Goal: Task Accomplishment & Management: Use online tool/utility

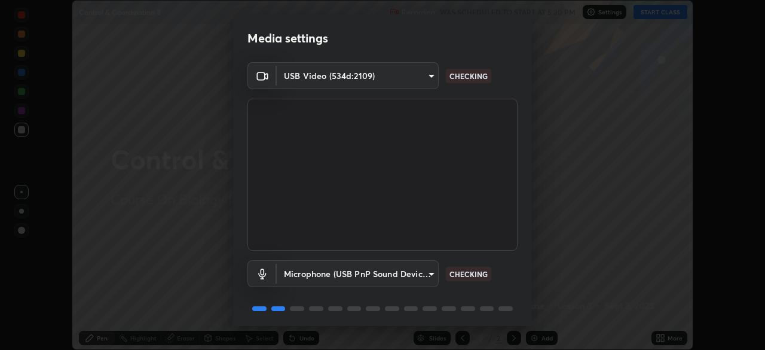
scroll to position [42, 0]
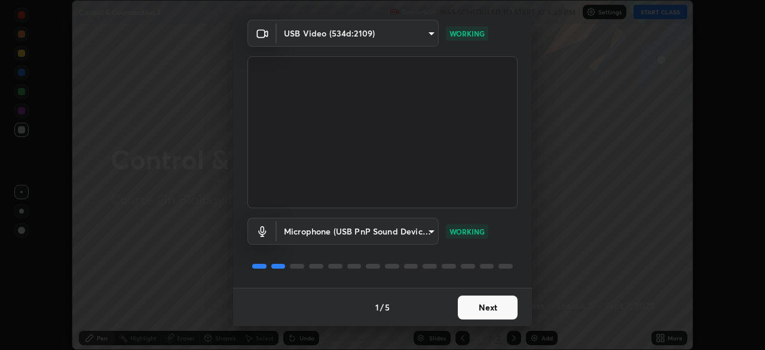
click at [482, 301] on button "Next" at bounding box center [488, 307] width 60 height 24
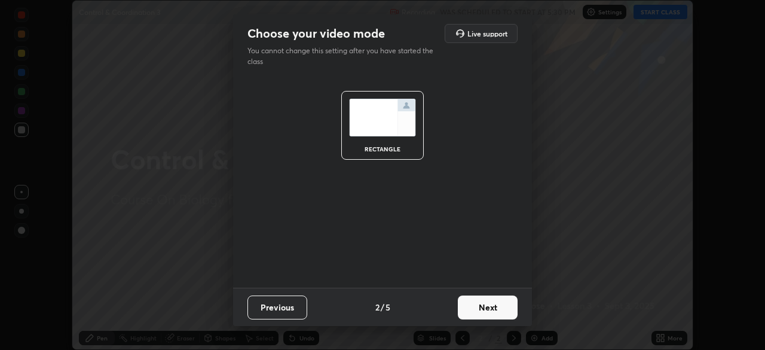
scroll to position [0, 0]
click at [487, 306] on button "Next" at bounding box center [488, 307] width 60 height 24
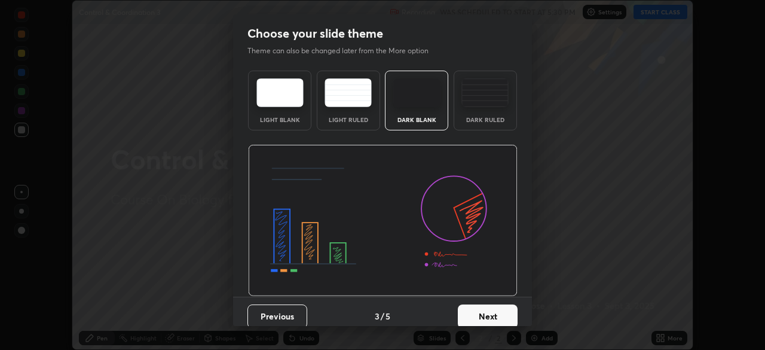
click at [500, 310] on button "Next" at bounding box center [488, 316] width 60 height 24
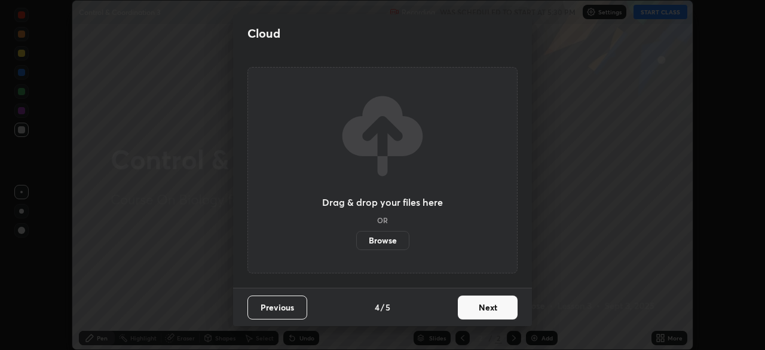
click at [479, 309] on button "Next" at bounding box center [488, 307] width 60 height 24
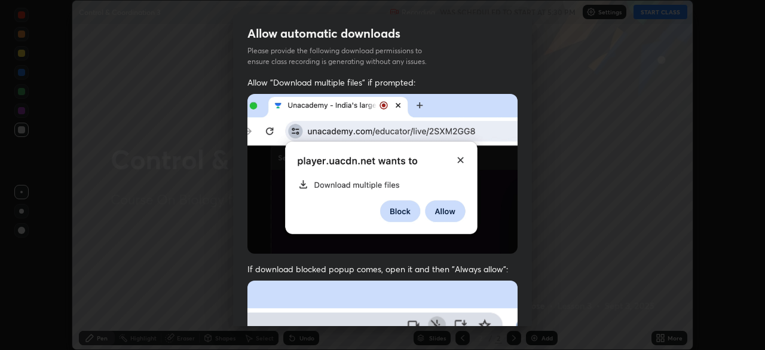
scroll to position [286, 0]
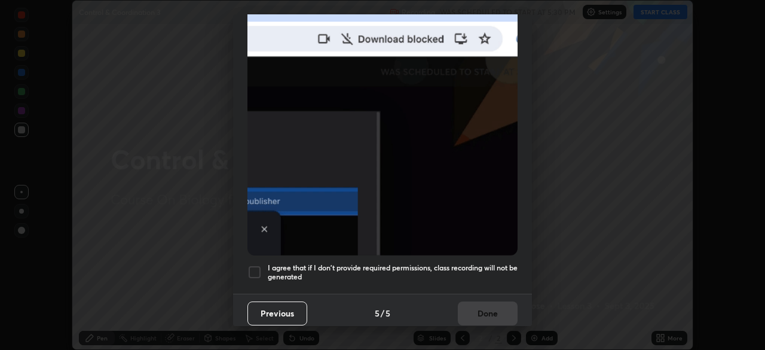
click at [422, 263] on h5 "I agree that if I don't provide required permissions, class recording will not …" at bounding box center [393, 272] width 250 height 19
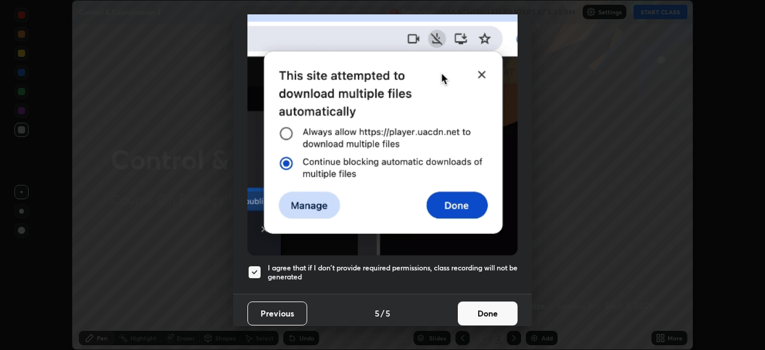
click at [474, 301] on button "Done" at bounding box center [488, 313] width 60 height 24
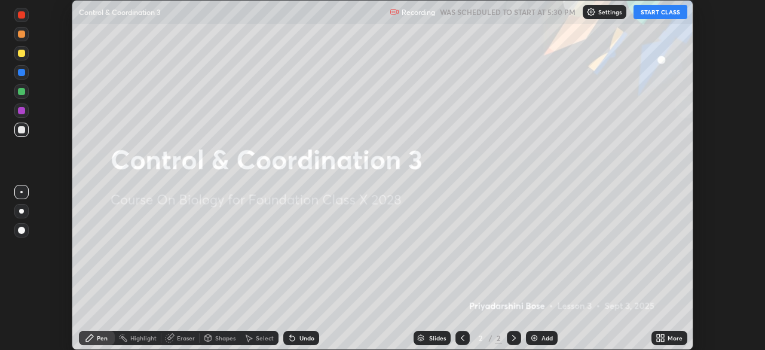
click at [668, 339] on div "More" at bounding box center [674, 338] width 15 height 6
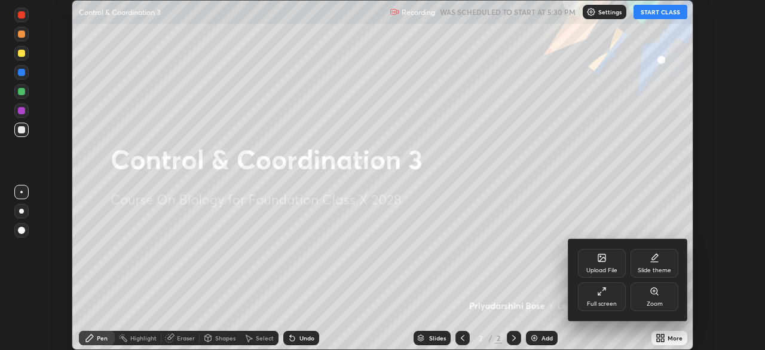
click at [600, 249] on div "Upload File" at bounding box center [602, 263] width 48 height 29
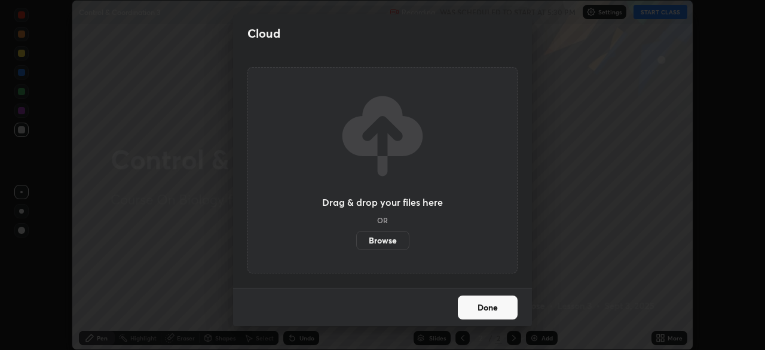
click at [495, 306] on button "Done" at bounding box center [488, 307] width 60 height 24
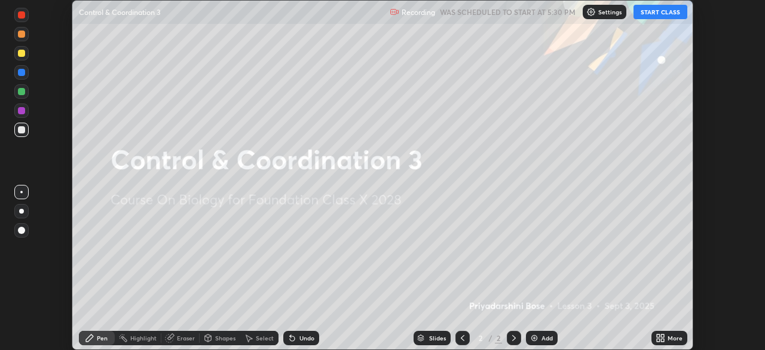
click at [662, 335] on icon at bounding box center [662, 335] width 3 height 3
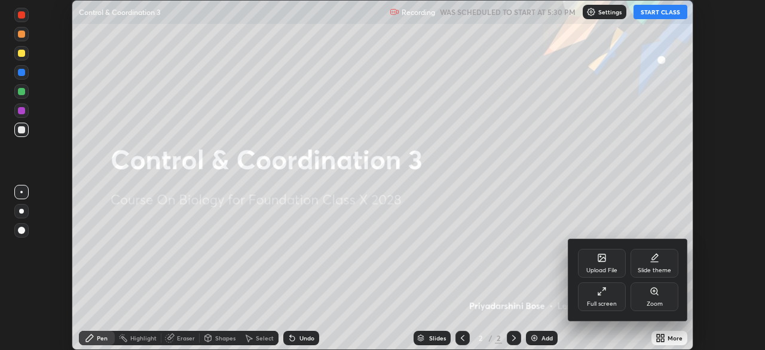
click at [606, 13] on div at bounding box center [382, 175] width 765 height 350
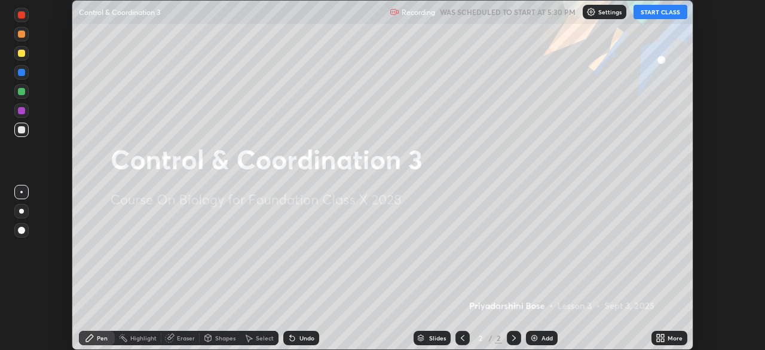
click at [604, 12] on p "Settings" at bounding box center [609, 12] width 23 height 6
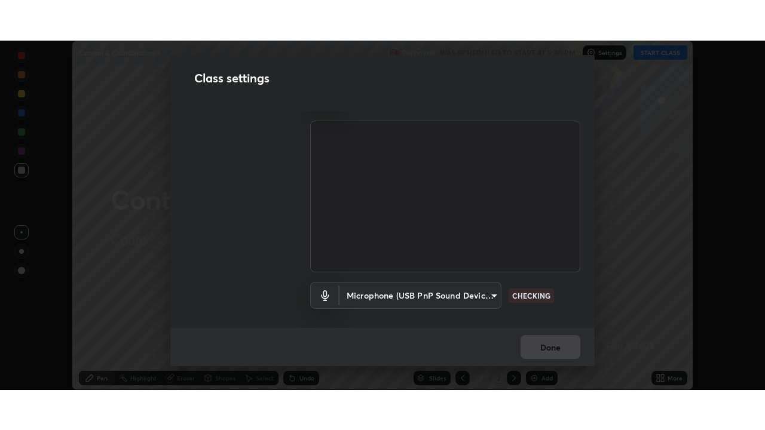
scroll to position [26, 0]
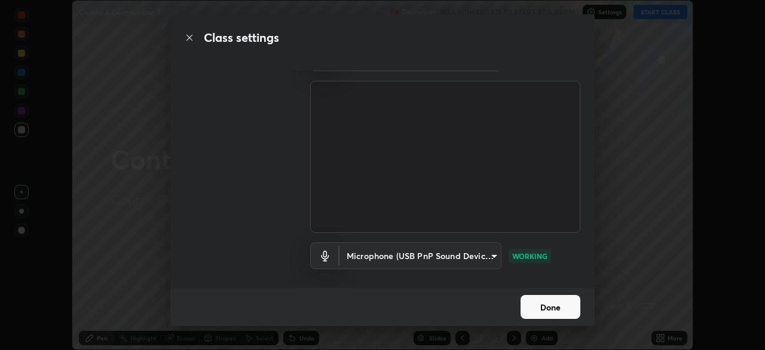
click at [553, 311] on button "Done" at bounding box center [550, 307] width 60 height 24
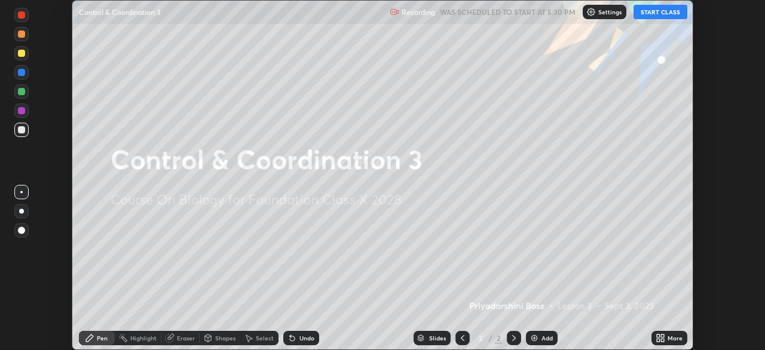
click at [662, 340] on icon at bounding box center [662, 339] width 3 height 3
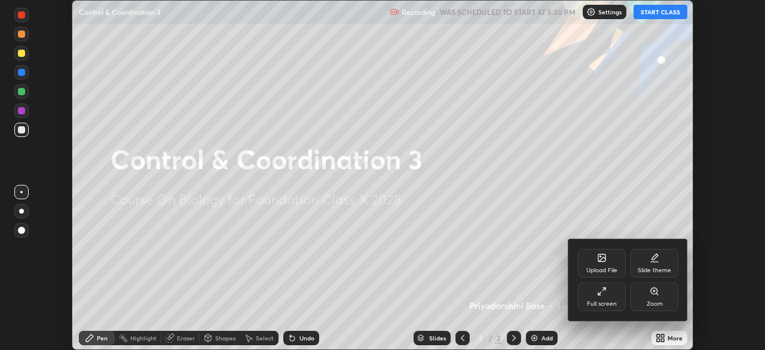
click at [594, 304] on div "Full screen" at bounding box center [602, 304] width 30 height 6
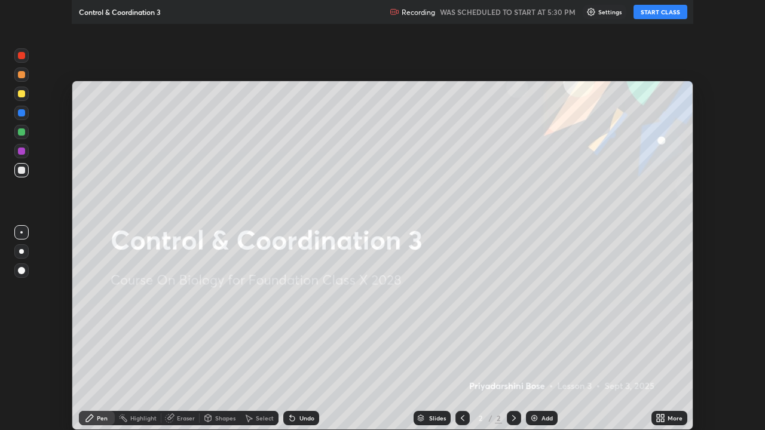
scroll to position [430, 765]
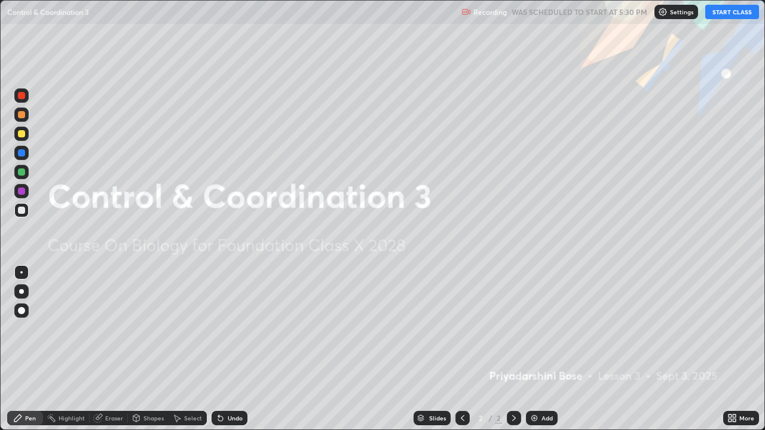
click at [724, 17] on button "START CLASS" at bounding box center [732, 12] width 54 height 14
click at [537, 349] on img at bounding box center [534, 418] width 10 height 10
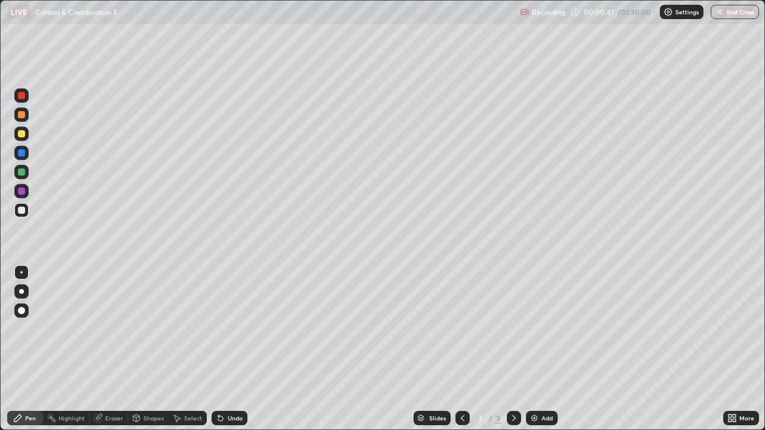
click at [22, 116] on div at bounding box center [21, 114] width 7 height 7
click at [21, 311] on div at bounding box center [21, 310] width 7 height 7
click at [23, 206] on div at bounding box center [21, 210] width 14 height 14
click at [21, 132] on div at bounding box center [21, 133] width 7 height 7
click at [27, 210] on div at bounding box center [21, 210] width 14 height 14
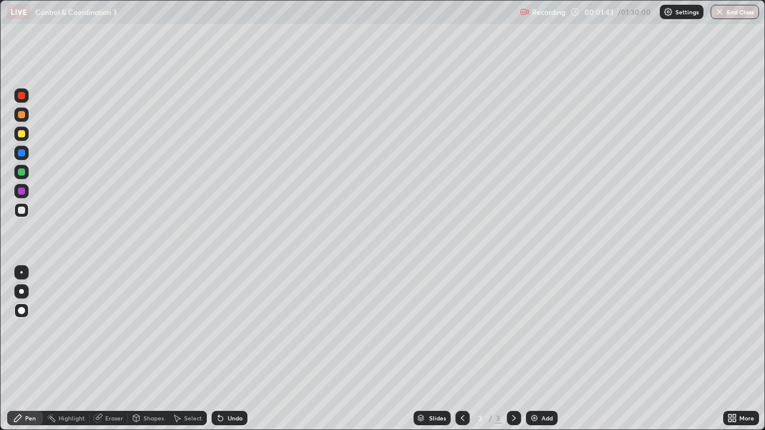
click at [20, 152] on div at bounding box center [21, 152] width 7 height 7
click at [23, 209] on div at bounding box center [21, 210] width 7 height 7
click at [26, 115] on div at bounding box center [21, 115] width 14 height 14
click at [538, 349] on div "Add" at bounding box center [542, 418] width 32 height 14
click at [26, 208] on div at bounding box center [21, 210] width 14 height 14
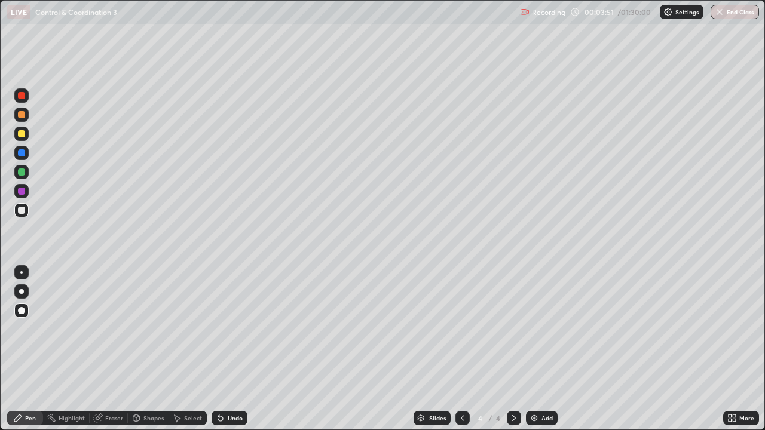
click at [23, 133] on div at bounding box center [21, 133] width 7 height 7
click at [20, 115] on div at bounding box center [21, 114] width 7 height 7
click at [22, 154] on div at bounding box center [21, 152] width 7 height 7
click at [21, 94] on div at bounding box center [21, 95] width 7 height 7
click at [23, 213] on div at bounding box center [21, 210] width 7 height 7
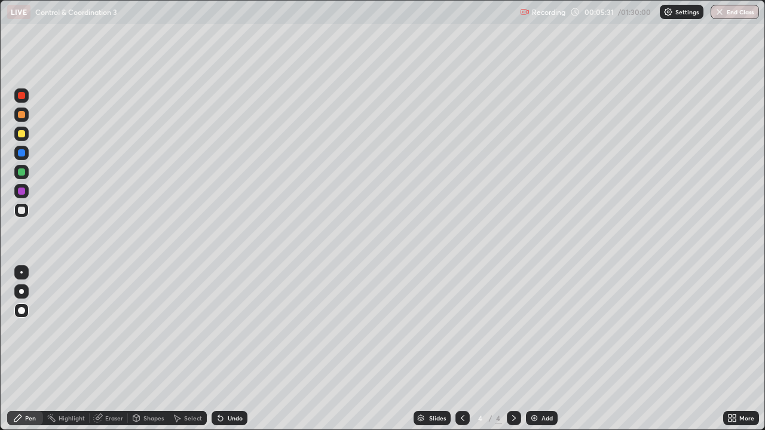
click at [22, 293] on div at bounding box center [21, 291] width 5 height 5
click at [24, 188] on div at bounding box center [21, 191] width 14 height 14
click at [19, 308] on div at bounding box center [21, 310] width 7 height 7
click at [19, 115] on div at bounding box center [21, 114] width 7 height 7
click at [23, 171] on div at bounding box center [21, 171] width 7 height 7
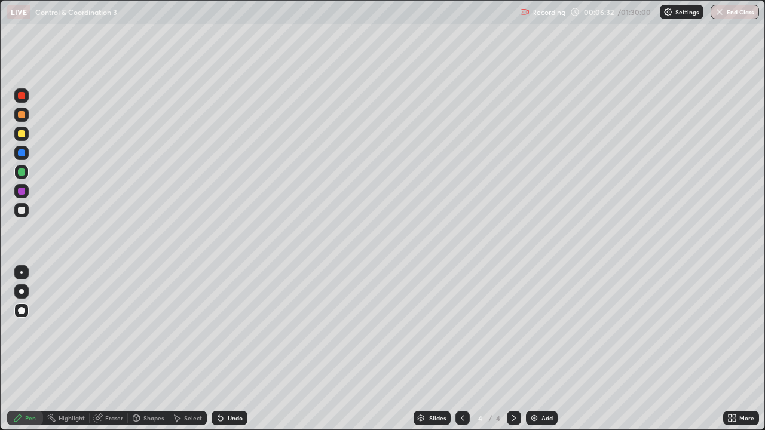
click at [219, 349] on icon at bounding box center [220, 418] width 5 height 5
click at [218, 349] on icon at bounding box center [220, 418] width 5 height 5
click at [220, 349] on icon at bounding box center [220, 418] width 5 height 5
click at [223, 349] on div "Undo" at bounding box center [230, 418] width 36 height 14
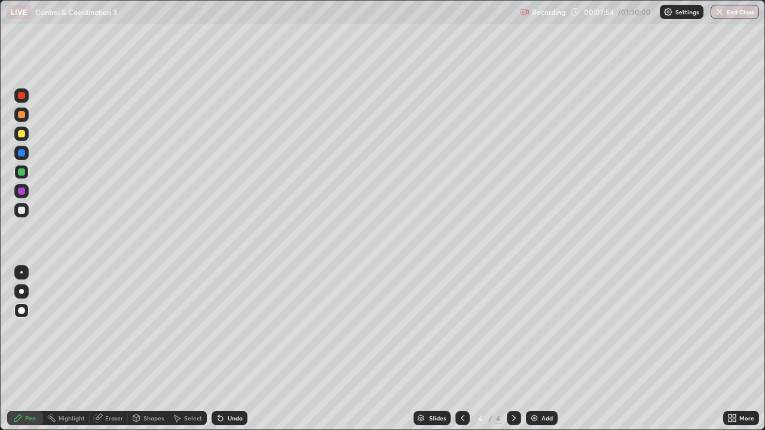
click at [529, 349] on img at bounding box center [534, 418] width 10 height 10
click at [21, 132] on div at bounding box center [21, 133] width 7 height 7
click at [26, 208] on div at bounding box center [21, 210] width 14 height 14
click at [464, 349] on icon at bounding box center [463, 418] width 10 height 10
click at [21, 172] on div at bounding box center [21, 171] width 7 height 7
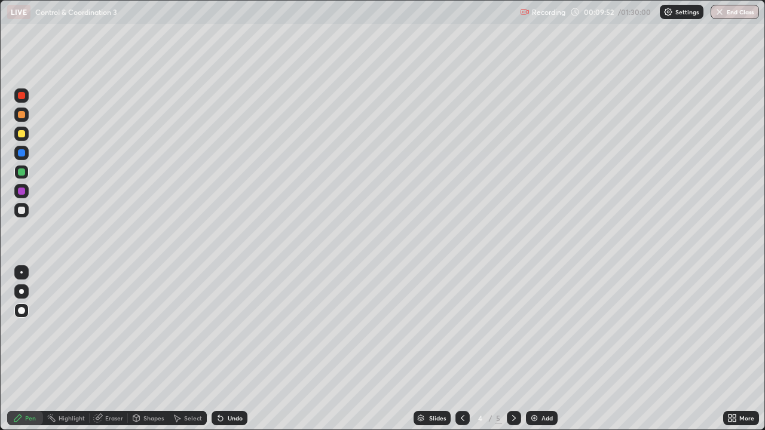
click at [28, 131] on div at bounding box center [21, 134] width 14 height 14
click at [513, 349] on div at bounding box center [514, 418] width 14 height 14
click at [20, 209] on div at bounding box center [21, 210] width 7 height 7
click at [22, 137] on div at bounding box center [21, 133] width 7 height 7
click at [24, 188] on div at bounding box center [21, 191] width 7 height 7
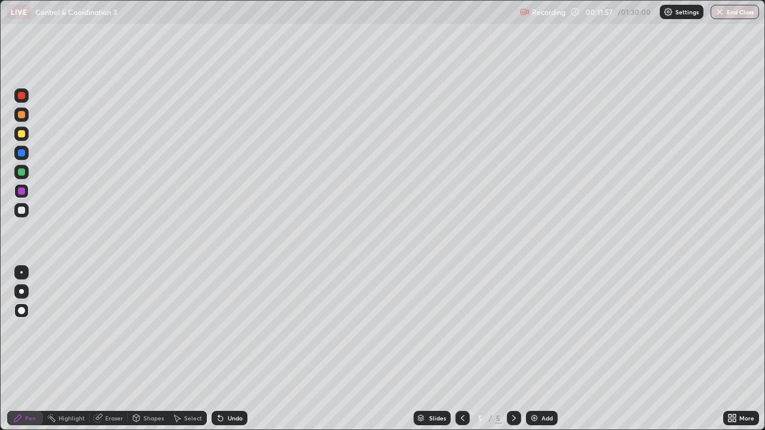
click at [21, 209] on div at bounding box center [21, 210] width 7 height 7
click at [26, 171] on div at bounding box center [21, 172] width 14 height 14
click at [537, 349] on img at bounding box center [534, 418] width 10 height 10
click at [23, 133] on div at bounding box center [21, 133] width 7 height 7
click at [22, 211] on div at bounding box center [21, 210] width 7 height 7
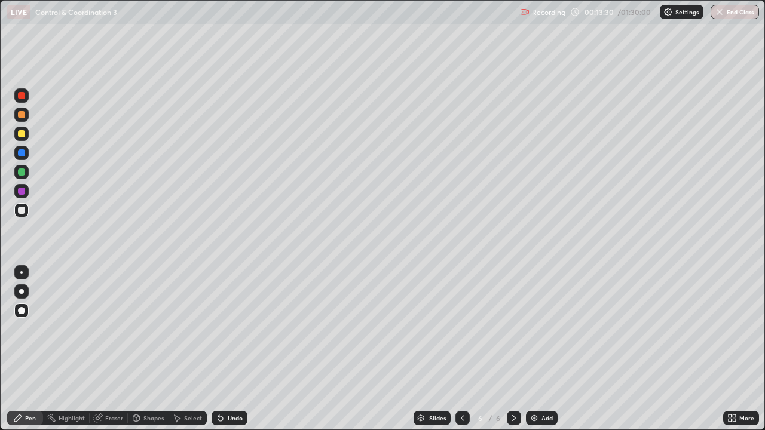
click at [22, 312] on div at bounding box center [21, 310] width 7 height 7
click at [24, 133] on div at bounding box center [21, 133] width 7 height 7
click at [22, 210] on div at bounding box center [21, 210] width 7 height 7
click at [20, 134] on div at bounding box center [21, 133] width 7 height 7
click at [455, 349] on div at bounding box center [462, 418] width 14 height 14
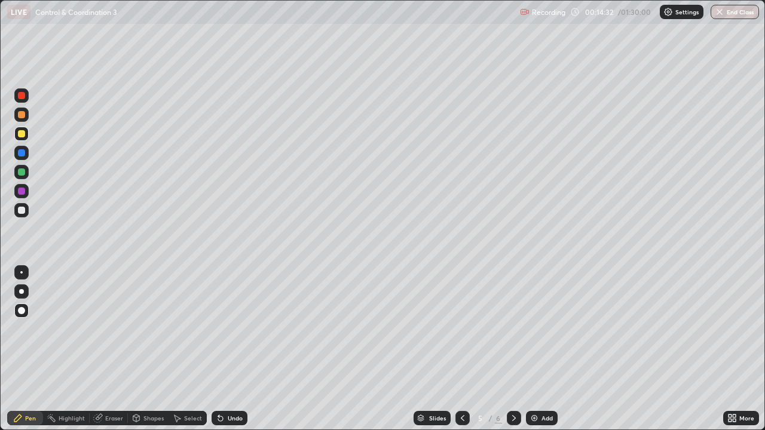
click at [461, 349] on icon at bounding box center [463, 418] width 4 height 6
click at [18, 171] on div at bounding box center [21, 171] width 7 height 7
click at [22, 95] on div at bounding box center [21, 95] width 7 height 7
click at [21, 172] on div at bounding box center [21, 171] width 7 height 7
click at [22, 94] on div at bounding box center [21, 95] width 7 height 7
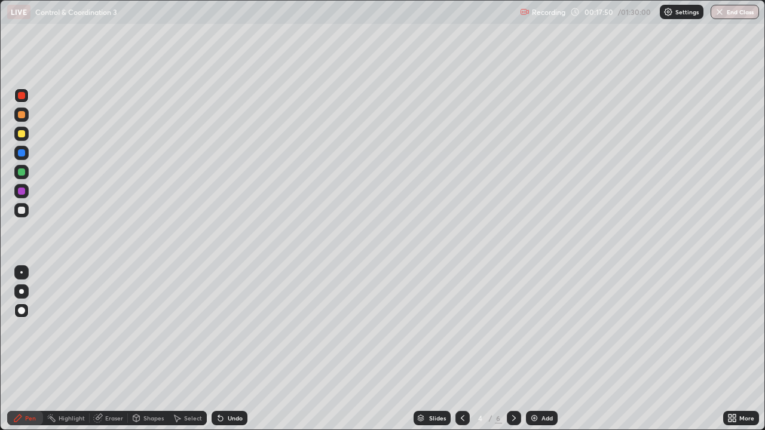
click at [513, 349] on icon at bounding box center [514, 418] width 4 height 6
click at [512, 349] on div at bounding box center [514, 418] width 14 height 14
click at [24, 134] on div at bounding box center [21, 133] width 7 height 7
click at [25, 205] on div at bounding box center [21, 210] width 14 height 14
click at [23, 212] on div at bounding box center [21, 210] width 7 height 7
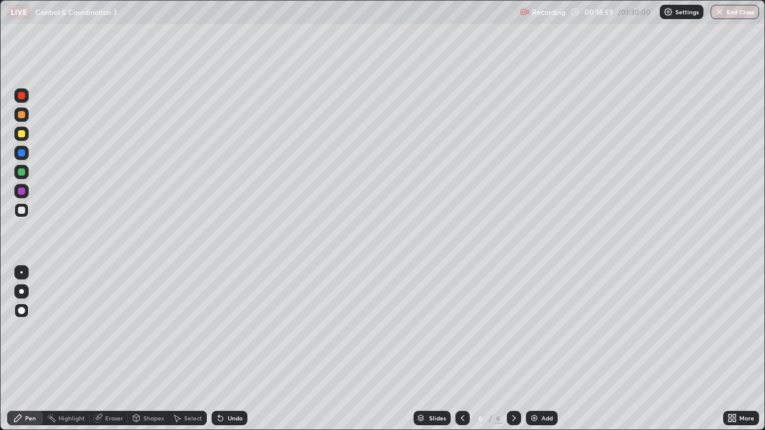
click at [19, 192] on div at bounding box center [21, 191] width 7 height 7
click at [461, 349] on icon at bounding box center [463, 418] width 10 height 10
click at [513, 349] on icon at bounding box center [514, 418] width 10 height 10
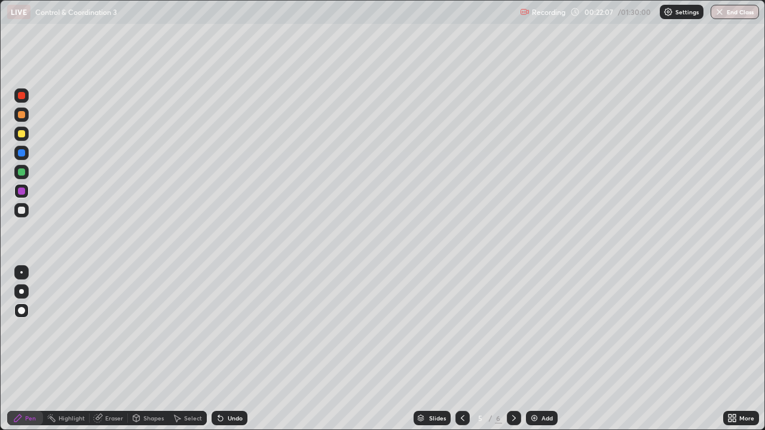
click at [517, 349] on div at bounding box center [514, 418] width 14 height 14
click at [513, 349] on icon at bounding box center [514, 418] width 10 height 10
click at [537, 349] on div "Add" at bounding box center [542, 418] width 32 height 14
click at [22, 114] on div at bounding box center [21, 114] width 7 height 7
click at [23, 172] on div at bounding box center [21, 171] width 7 height 7
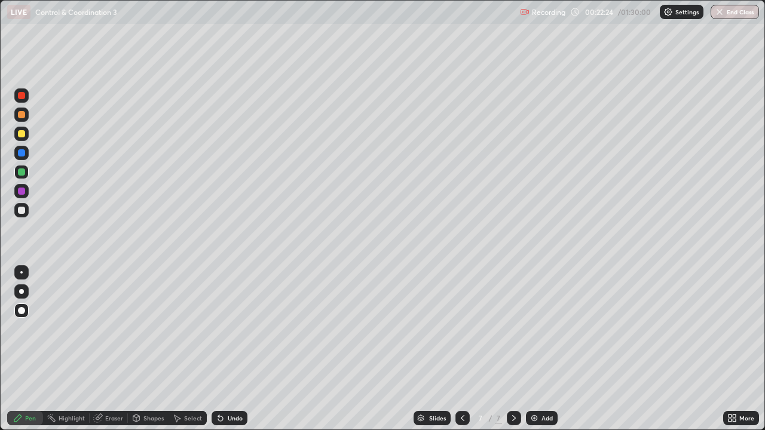
click at [20, 211] on div at bounding box center [21, 210] width 7 height 7
click at [24, 171] on div at bounding box center [21, 171] width 7 height 7
click at [27, 211] on div at bounding box center [21, 210] width 14 height 14
click at [533, 349] on img at bounding box center [534, 418] width 10 height 10
click at [26, 114] on div at bounding box center [21, 115] width 14 height 14
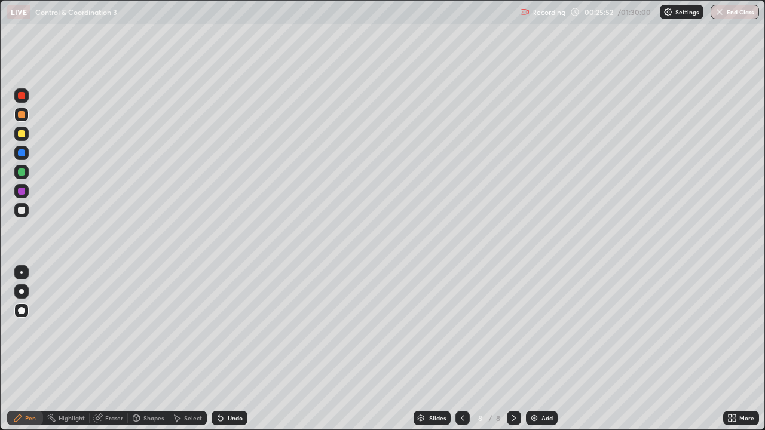
click at [23, 191] on div at bounding box center [21, 191] width 7 height 7
click at [26, 132] on div at bounding box center [21, 134] width 14 height 14
click at [23, 170] on div at bounding box center [21, 171] width 7 height 7
click at [24, 127] on div at bounding box center [21, 134] width 14 height 14
click at [22, 211] on div at bounding box center [21, 210] width 7 height 7
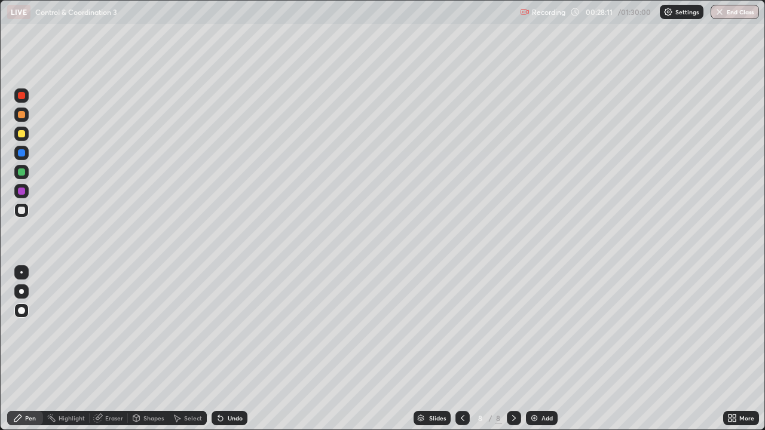
click at [105, 349] on div "Eraser" at bounding box center [114, 418] width 18 height 6
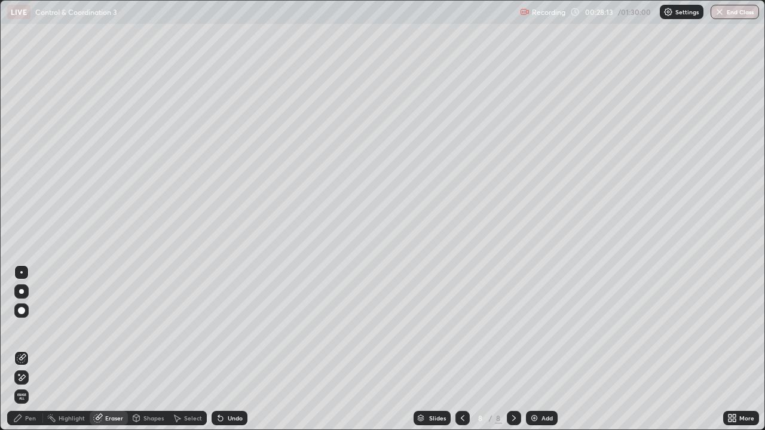
click at [29, 349] on div "Pen" at bounding box center [25, 418] width 36 height 14
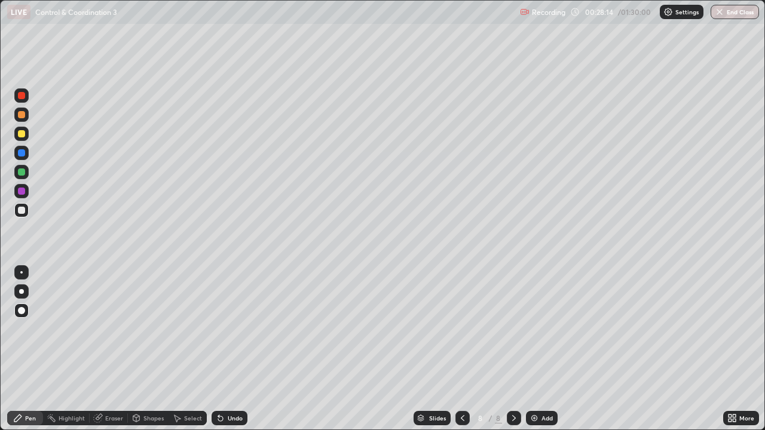
click at [24, 133] on div at bounding box center [21, 133] width 7 height 7
click at [21, 207] on div at bounding box center [21, 210] width 7 height 7
click at [536, 349] on img at bounding box center [534, 418] width 10 height 10
click at [21, 134] on div at bounding box center [21, 133] width 7 height 7
click at [23, 207] on div at bounding box center [21, 210] width 7 height 7
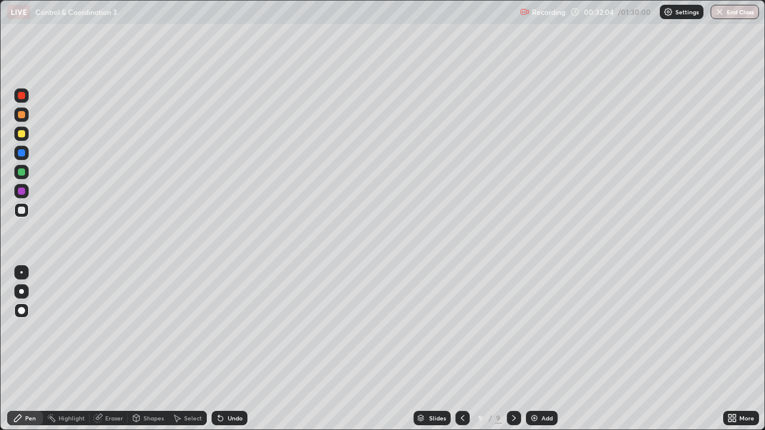
click at [22, 188] on div at bounding box center [21, 191] width 7 height 7
click at [533, 349] on img at bounding box center [534, 418] width 10 height 10
click at [24, 134] on div at bounding box center [21, 133] width 7 height 7
click at [21, 169] on div at bounding box center [21, 171] width 7 height 7
click at [21, 209] on div at bounding box center [21, 210] width 7 height 7
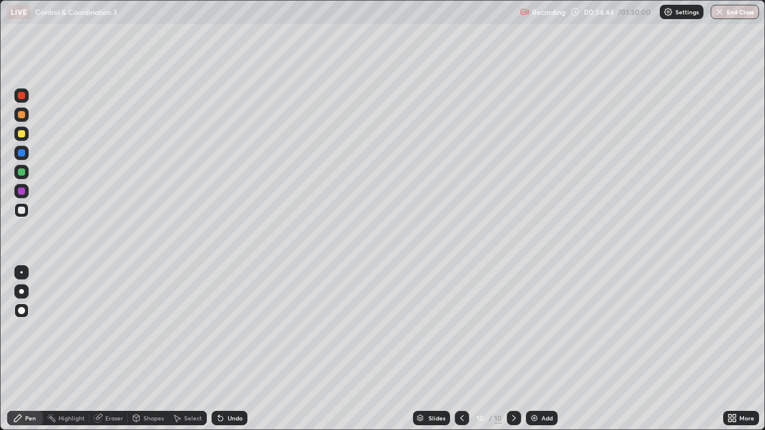
click at [24, 133] on div at bounding box center [21, 133] width 7 height 7
click at [22, 210] on div at bounding box center [21, 210] width 7 height 7
click at [22, 209] on div at bounding box center [21, 210] width 7 height 7
click at [24, 190] on div at bounding box center [21, 191] width 7 height 7
click at [22, 134] on div at bounding box center [21, 133] width 7 height 7
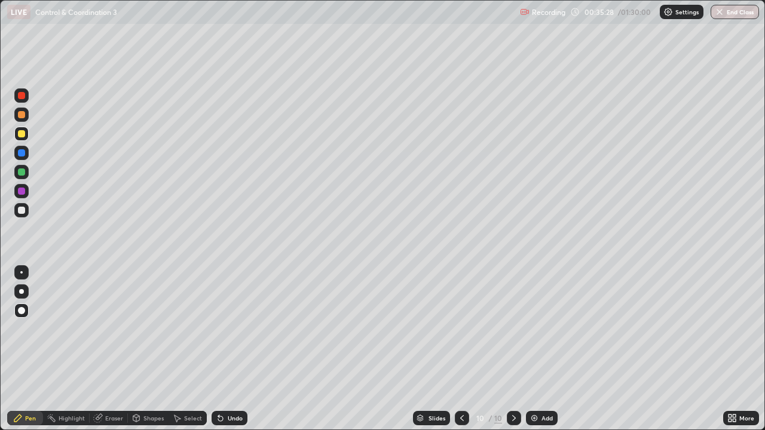
click at [24, 117] on div at bounding box center [21, 114] width 7 height 7
click at [22, 131] on div at bounding box center [21, 133] width 7 height 7
click at [114, 349] on div "Eraser" at bounding box center [114, 418] width 18 height 6
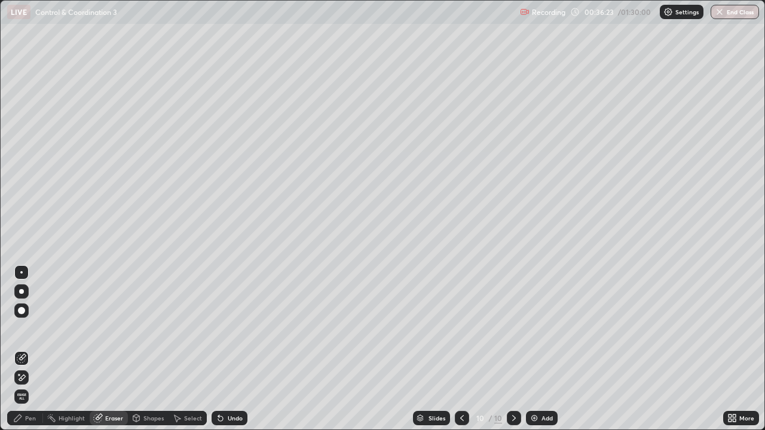
click at [29, 349] on div "Pen" at bounding box center [30, 418] width 11 height 6
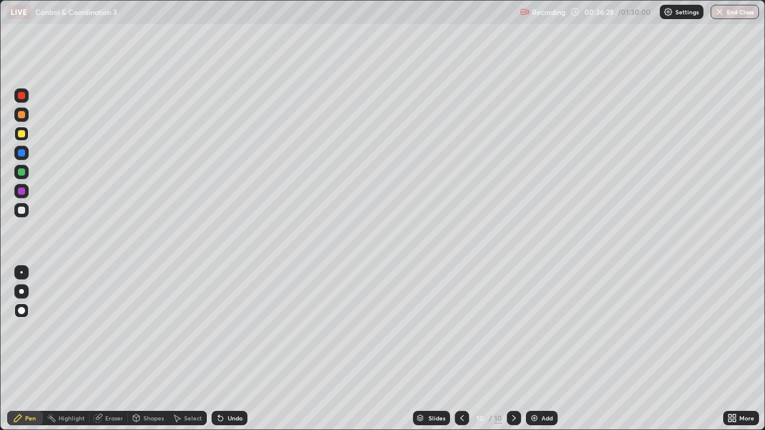
click at [103, 349] on div "Eraser" at bounding box center [109, 418] width 38 height 14
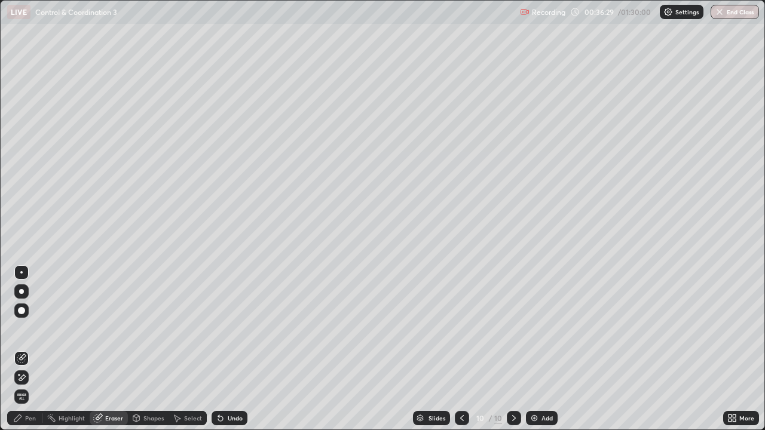
click at [20, 349] on div "Pen" at bounding box center [25, 418] width 36 height 14
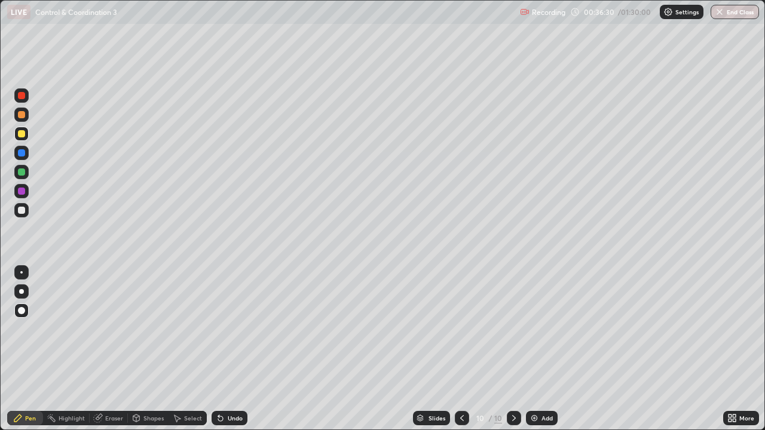
click at [23, 210] on div at bounding box center [21, 210] width 7 height 7
click at [20, 154] on div at bounding box center [21, 152] width 7 height 7
click at [22, 209] on div at bounding box center [21, 210] width 7 height 7
click at [529, 349] on img at bounding box center [534, 418] width 10 height 10
click at [22, 112] on div at bounding box center [21, 114] width 7 height 7
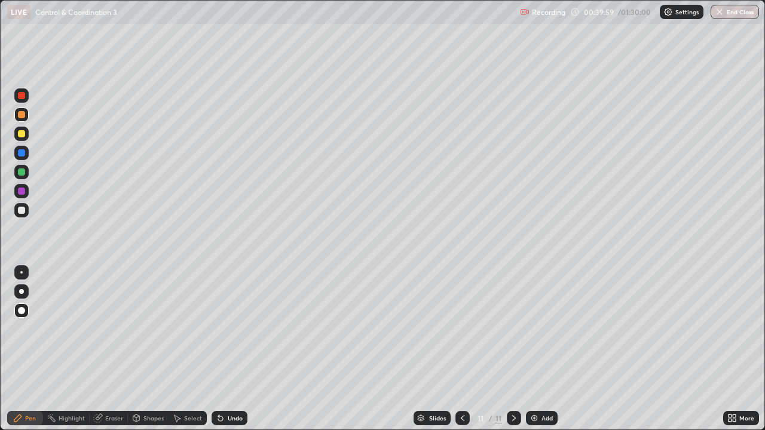
click at [27, 209] on div at bounding box center [21, 210] width 14 height 14
click at [20, 111] on div at bounding box center [21, 114] width 7 height 7
click at [27, 208] on div at bounding box center [21, 210] width 14 height 14
click at [22, 115] on div at bounding box center [21, 114] width 7 height 7
click at [151, 349] on div "Shapes" at bounding box center [153, 418] width 20 height 6
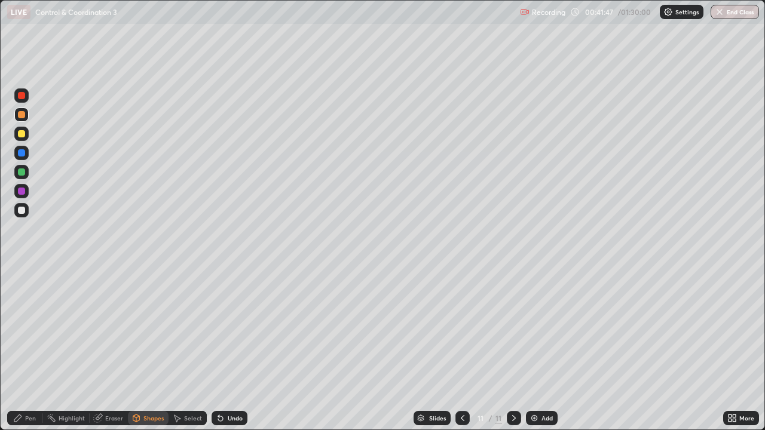
click at [117, 349] on div "Eraser" at bounding box center [114, 418] width 18 height 6
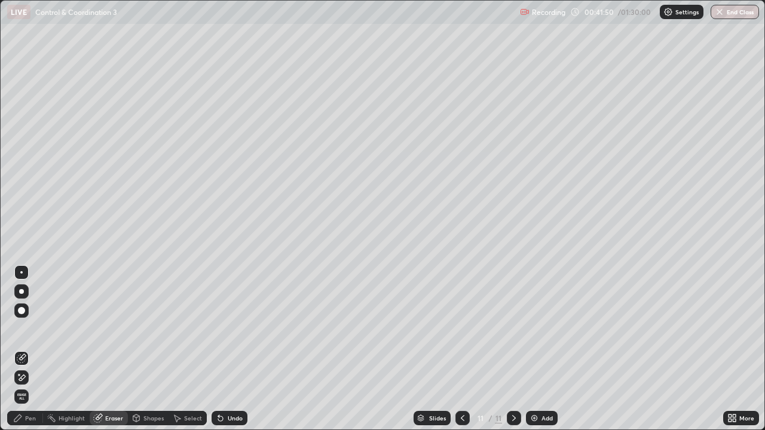
click at [27, 349] on div "Pen" at bounding box center [30, 418] width 11 height 6
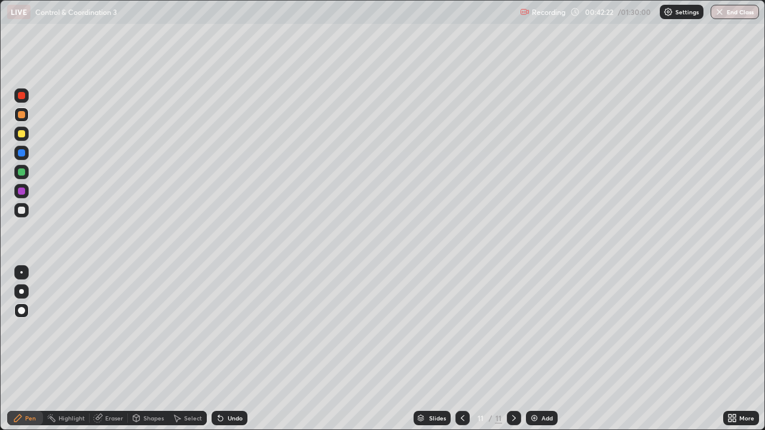
click at [22, 210] on div at bounding box center [21, 210] width 7 height 7
click at [530, 349] on img at bounding box center [534, 418] width 10 height 10
click at [21, 114] on div at bounding box center [21, 114] width 7 height 7
click at [22, 213] on div at bounding box center [21, 210] width 7 height 7
click at [20, 117] on div at bounding box center [21, 114] width 7 height 7
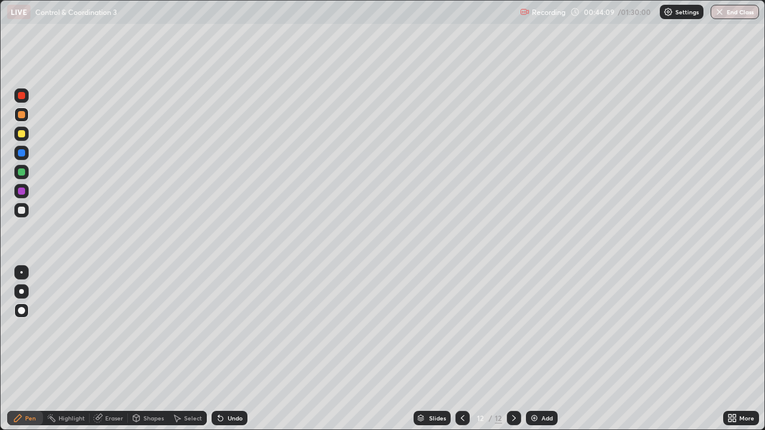
click at [541, 349] on div "Add" at bounding box center [546, 418] width 11 height 6
click at [24, 132] on div at bounding box center [21, 133] width 7 height 7
click at [15, 210] on div at bounding box center [21, 210] width 14 height 14
click at [22, 133] on div at bounding box center [21, 133] width 7 height 7
click at [21, 167] on div at bounding box center [21, 172] width 14 height 14
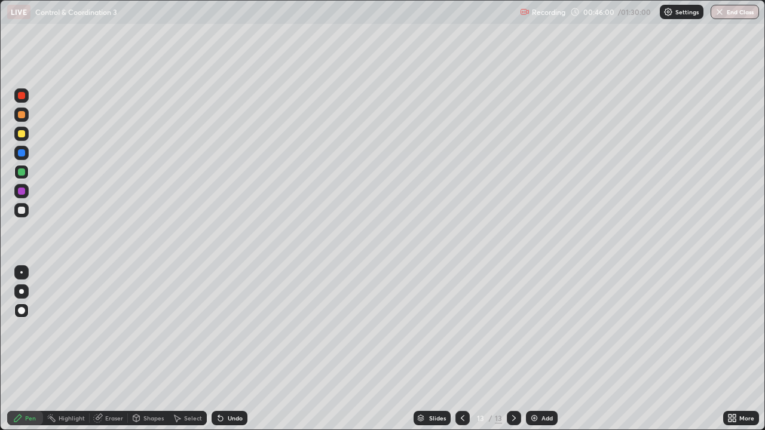
click at [20, 191] on div at bounding box center [21, 191] width 7 height 7
click at [23, 114] on div at bounding box center [21, 114] width 7 height 7
click at [26, 170] on div at bounding box center [21, 172] width 14 height 14
click at [712, 349] on div "Slides 13 / 13 Add" at bounding box center [485, 418] width 476 height 24
click at [724, 349] on div "More" at bounding box center [741, 418] width 36 height 24
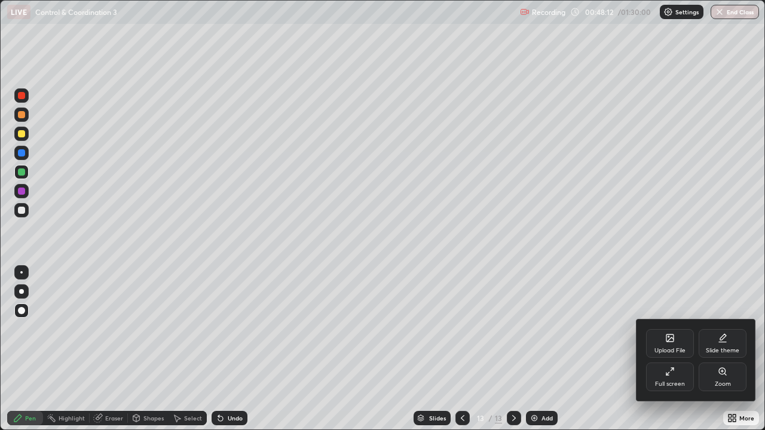
click at [612, 260] on div at bounding box center [382, 215] width 765 height 430
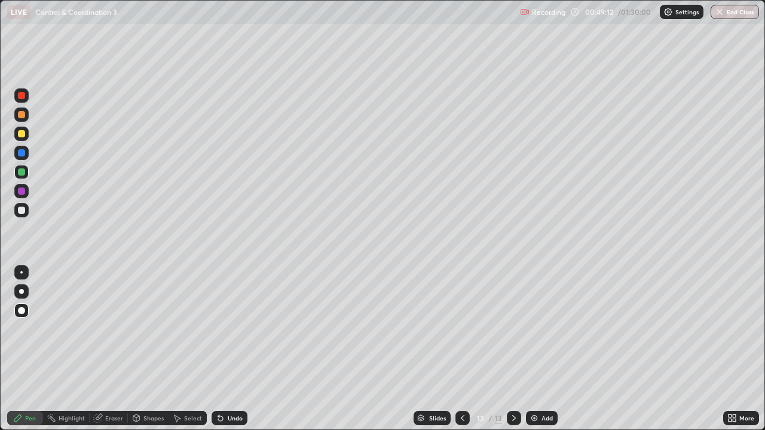
click at [533, 349] on img at bounding box center [534, 418] width 10 height 10
click at [22, 114] on div at bounding box center [21, 114] width 7 height 7
click at [24, 208] on div at bounding box center [21, 210] width 7 height 7
click at [24, 170] on div at bounding box center [21, 171] width 7 height 7
click at [21, 136] on div at bounding box center [21, 133] width 7 height 7
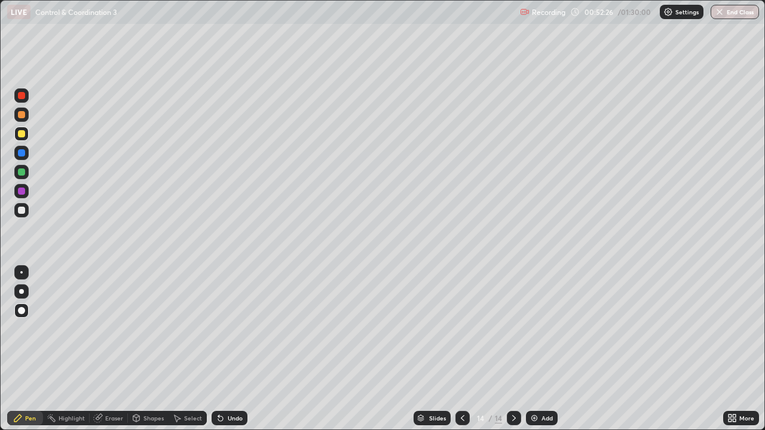
click at [533, 349] on img at bounding box center [534, 418] width 10 height 10
click at [21, 174] on div at bounding box center [21, 171] width 7 height 7
click at [23, 210] on div at bounding box center [21, 210] width 7 height 7
click at [24, 132] on div at bounding box center [21, 133] width 7 height 7
click at [22, 212] on div at bounding box center [21, 210] width 7 height 7
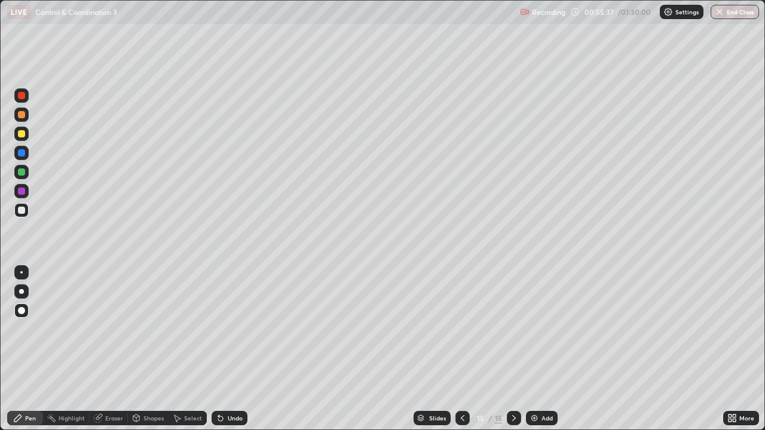
click at [529, 349] on img at bounding box center [534, 418] width 10 height 10
click at [19, 115] on div at bounding box center [21, 114] width 7 height 7
click at [24, 208] on div at bounding box center [21, 210] width 7 height 7
click at [22, 115] on div at bounding box center [21, 114] width 7 height 7
click at [22, 213] on div at bounding box center [21, 210] width 7 height 7
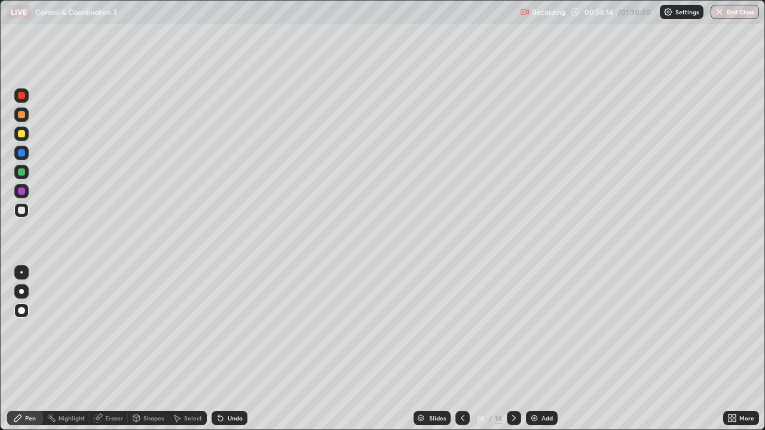
click at [115, 349] on div "Eraser" at bounding box center [114, 418] width 18 height 6
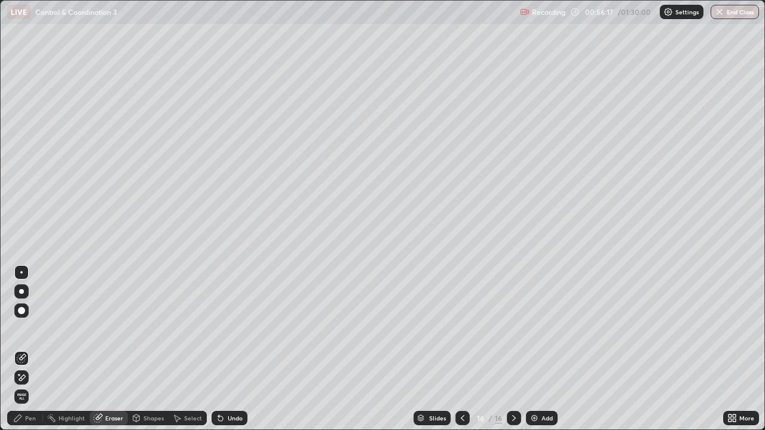
click at [19, 349] on div "Pen" at bounding box center [25, 418] width 36 height 14
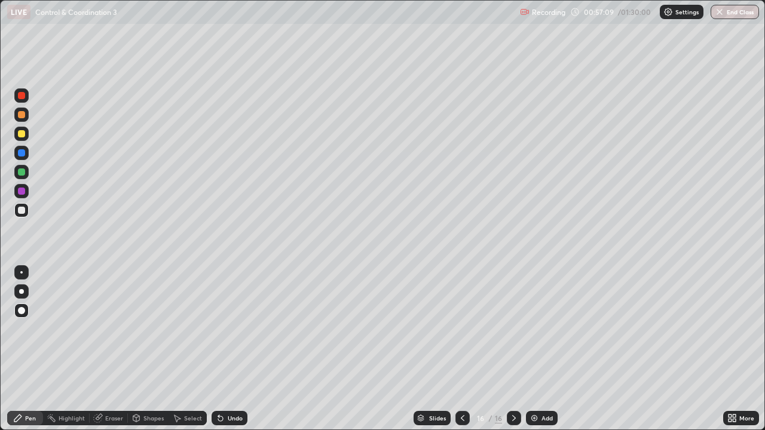
click at [27, 170] on div at bounding box center [21, 172] width 14 height 14
click at [21, 194] on div at bounding box center [21, 191] width 7 height 7
click at [115, 349] on div "Eraser" at bounding box center [109, 418] width 38 height 14
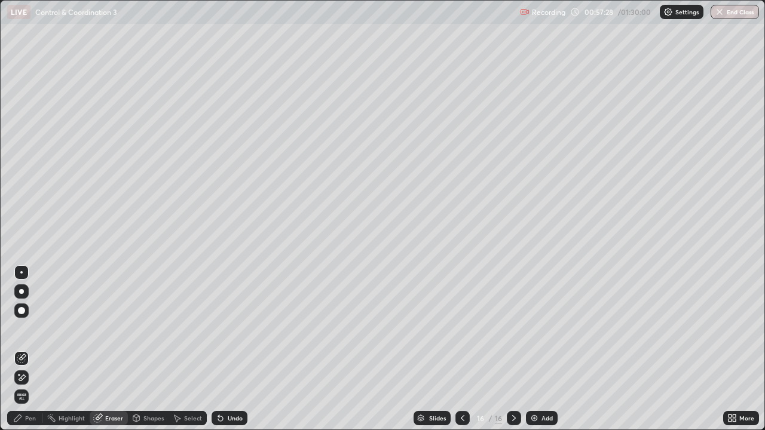
click at [31, 349] on div "Pen" at bounding box center [30, 418] width 11 height 6
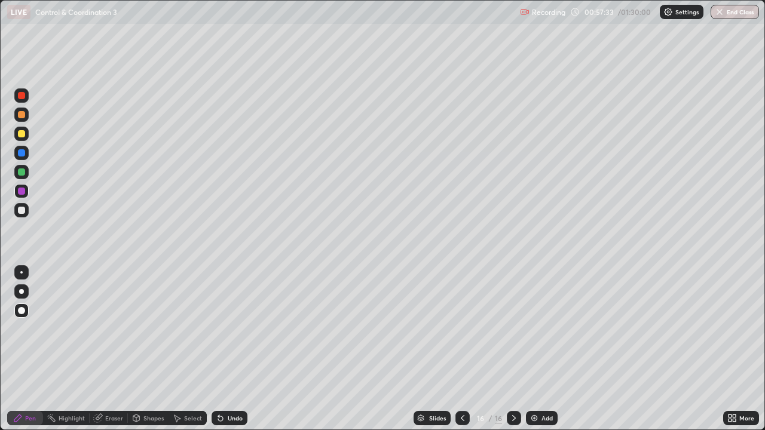
click at [23, 136] on div at bounding box center [21, 133] width 7 height 7
click at [106, 349] on div "Eraser" at bounding box center [109, 418] width 38 height 14
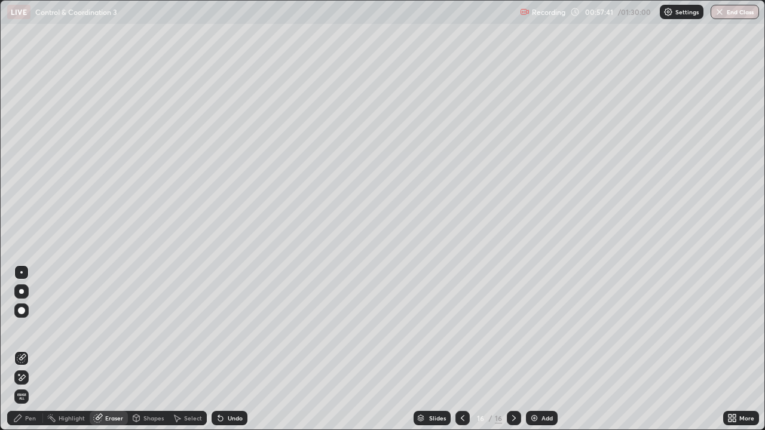
click at [28, 349] on div "Pen" at bounding box center [30, 418] width 11 height 6
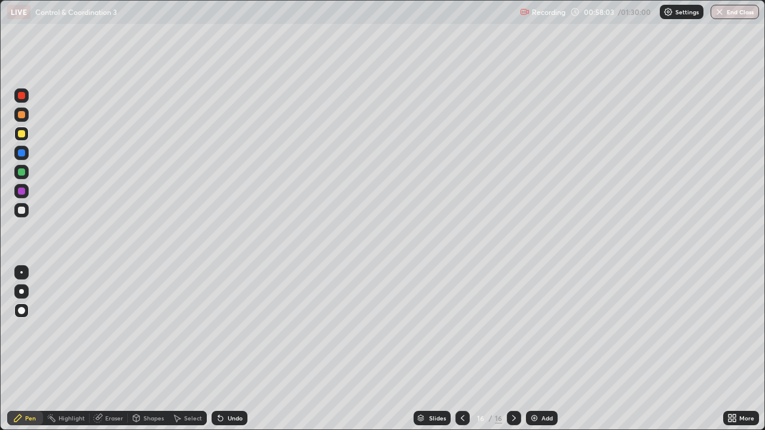
click at [20, 189] on div at bounding box center [21, 191] width 7 height 7
click at [24, 206] on div at bounding box center [21, 210] width 14 height 14
click at [538, 349] on div "Add" at bounding box center [542, 418] width 32 height 14
click at [23, 134] on div at bounding box center [21, 133] width 7 height 7
click at [22, 208] on div at bounding box center [21, 210] width 7 height 7
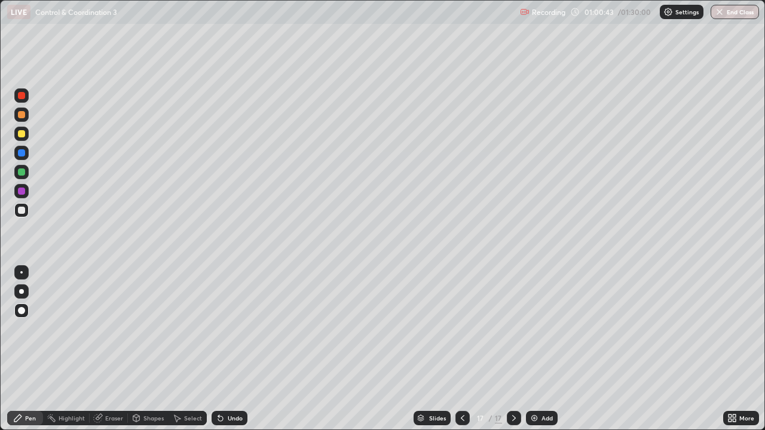
click at [24, 131] on div at bounding box center [21, 133] width 7 height 7
click at [24, 212] on div at bounding box center [21, 210] width 7 height 7
click at [460, 349] on div at bounding box center [462, 418] width 14 height 24
click at [527, 349] on div "Add" at bounding box center [542, 418] width 32 height 14
click at [20, 117] on div at bounding box center [21, 114] width 7 height 7
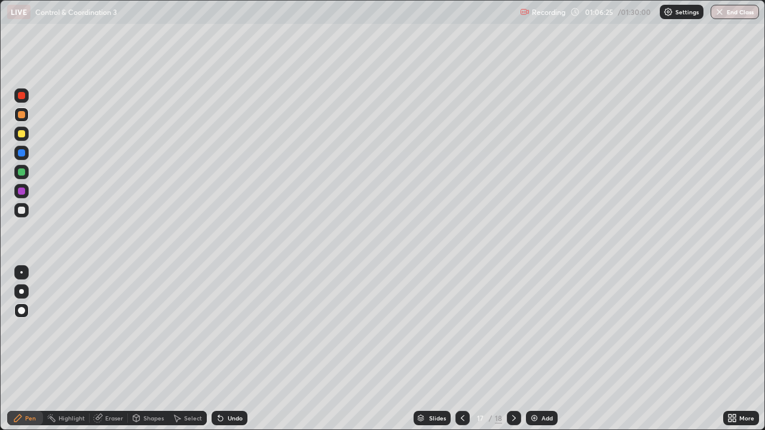
click at [23, 155] on div at bounding box center [21, 152] width 7 height 7
click at [20, 206] on div at bounding box center [21, 210] width 14 height 14
click at [26, 133] on div at bounding box center [21, 134] width 14 height 14
click at [22, 209] on div at bounding box center [21, 210] width 7 height 7
click at [22, 210] on div at bounding box center [21, 210] width 7 height 7
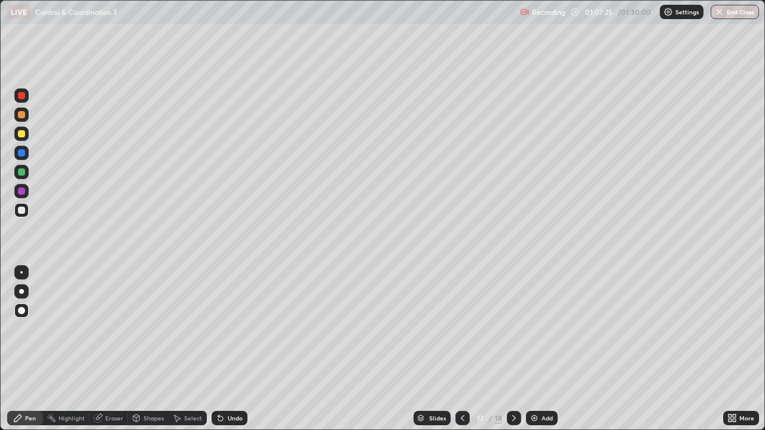
click at [19, 117] on div at bounding box center [21, 114] width 7 height 7
click at [26, 212] on div at bounding box center [21, 210] width 14 height 14
click at [121, 349] on div "Eraser" at bounding box center [114, 418] width 18 height 6
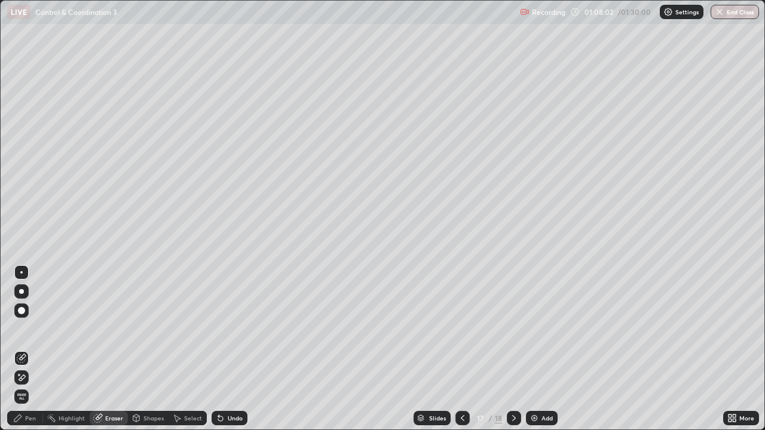
click at [27, 349] on div "Pen" at bounding box center [30, 418] width 11 height 6
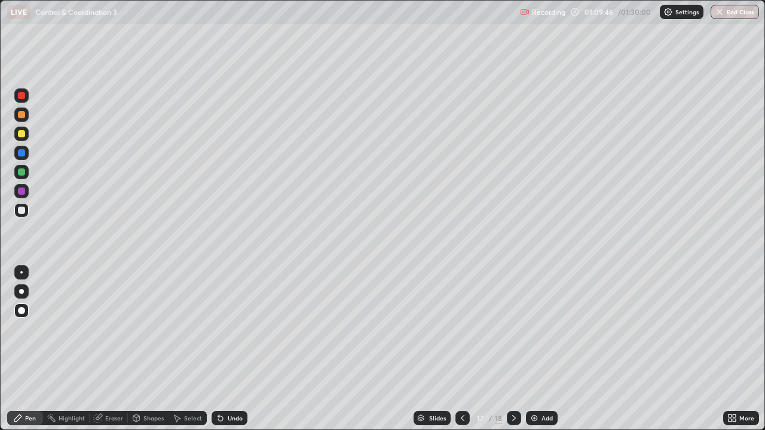
click at [537, 349] on img at bounding box center [534, 418] width 10 height 10
click at [20, 133] on div at bounding box center [21, 133] width 7 height 7
click at [23, 153] on div at bounding box center [21, 152] width 7 height 7
click at [20, 133] on div at bounding box center [21, 133] width 7 height 7
click at [22, 128] on div at bounding box center [21, 134] width 14 height 14
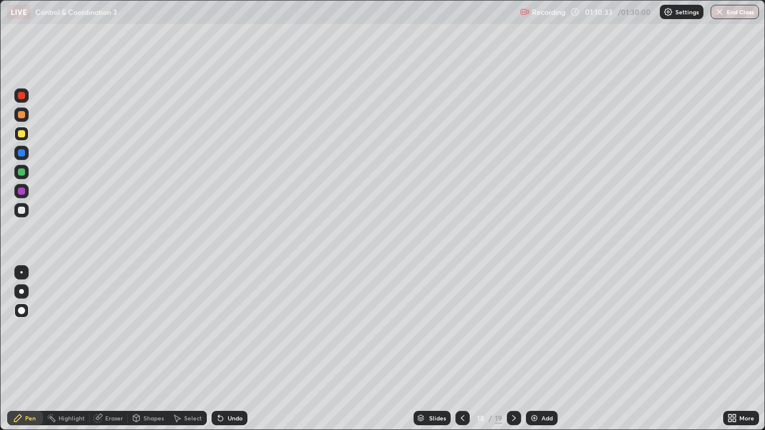
click at [21, 154] on div at bounding box center [21, 152] width 7 height 7
click at [20, 168] on div at bounding box center [21, 171] width 7 height 7
click at [26, 204] on div at bounding box center [21, 210] width 14 height 14
click at [23, 151] on div at bounding box center [21, 152] width 7 height 7
click at [514, 349] on icon at bounding box center [514, 418] width 4 height 6
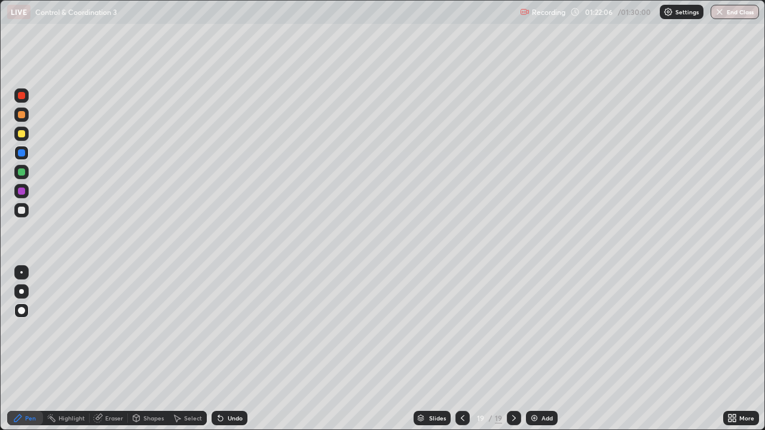
click at [444, 349] on div "Slides" at bounding box center [437, 418] width 17 height 6
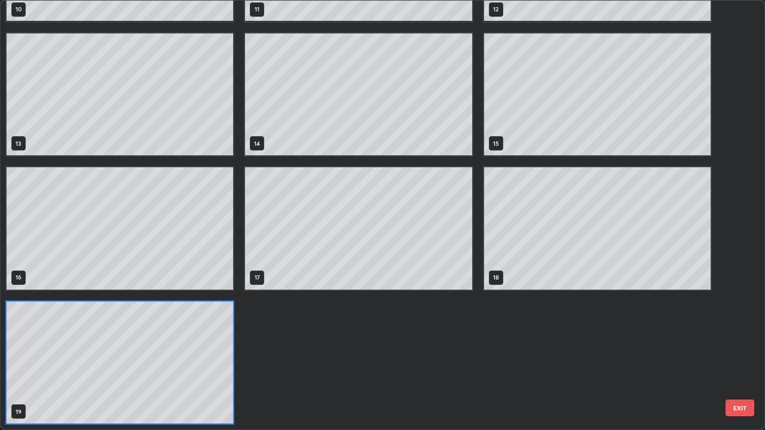
scroll to position [425, 758]
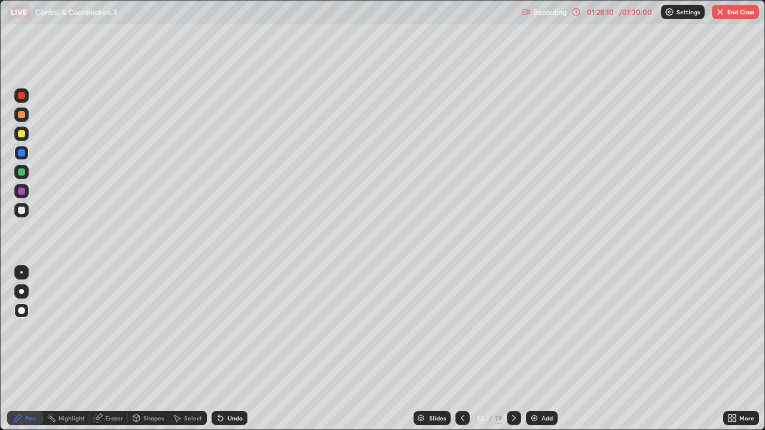
click at [737, 11] on button "End Class" at bounding box center [735, 12] width 47 height 14
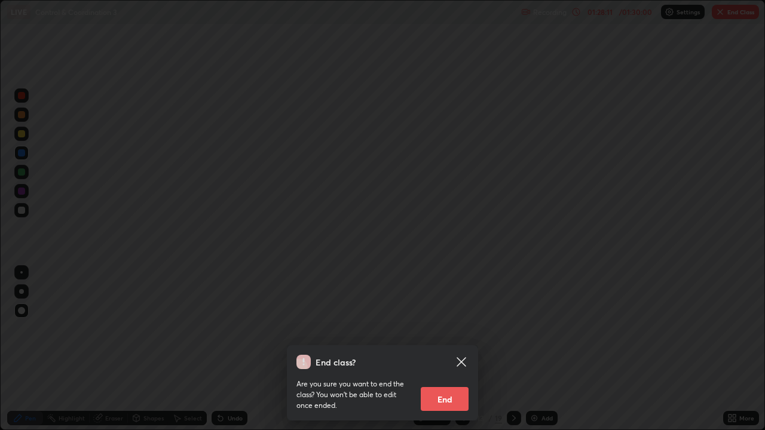
click at [449, 349] on button "End" at bounding box center [445, 399] width 48 height 24
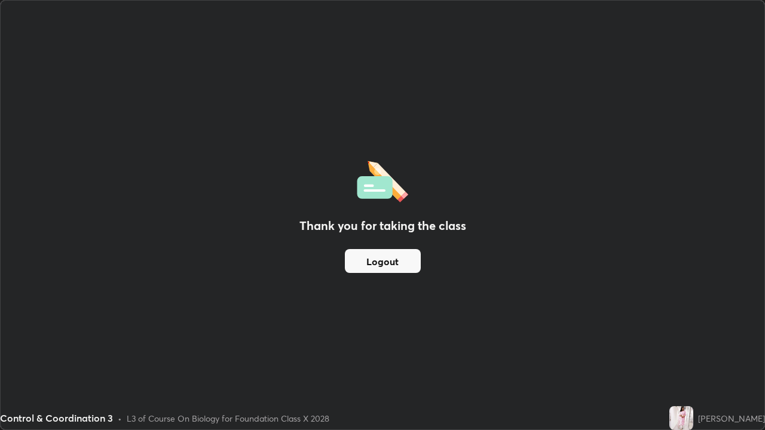
click at [402, 264] on button "Logout" at bounding box center [383, 261] width 76 height 24
click at [392, 263] on button "Logout" at bounding box center [383, 261] width 76 height 24
click at [398, 262] on button "Logout" at bounding box center [383, 261] width 76 height 24
click at [401, 259] on button "Logout" at bounding box center [383, 261] width 76 height 24
click at [399, 253] on button "Logout" at bounding box center [383, 261] width 76 height 24
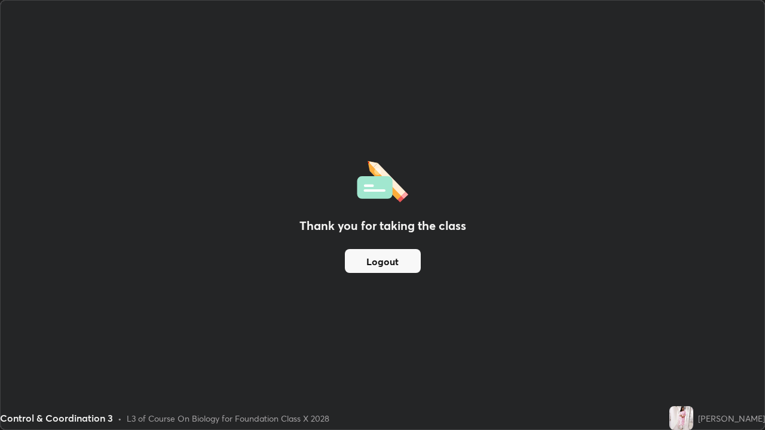
click at [400, 251] on button "Logout" at bounding box center [383, 261] width 76 height 24
click at [446, 81] on div "Thank you for taking the class Logout" at bounding box center [383, 215] width 764 height 429
click at [400, 266] on button "Logout" at bounding box center [383, 261] width 76 height 24
click at [400, 253] on button "Logout" at bounding box center [383, 261] width 76 height 24
click at [412, 269] on button "Logout" at bounding box center [383, 261] width 76 height 24
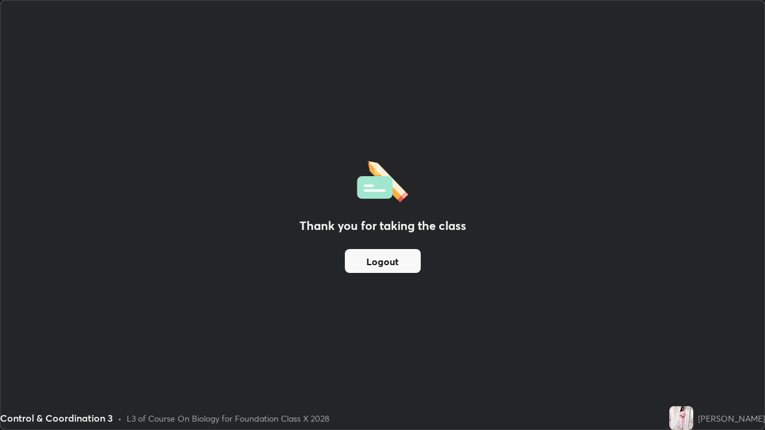
click at [444, 261] on div "Thank you for taking the class Logout" at bounding box center [383, 215] width 764 height 429
click at [445, 261] on div "Thank you for taking the class Logout" at bounding box center [383, 215] width 764 height 429
click at [414, 259] on button "Logout" at bounding box center [383, 261] width 76 height 24
click at [415, 264] on button "Logout" at bounding box center [383, 261] width 76 height 24
click at [432, 275] on div "Thank you for taking the class Logout" at bounding box center [383, 215] width 764 height 429
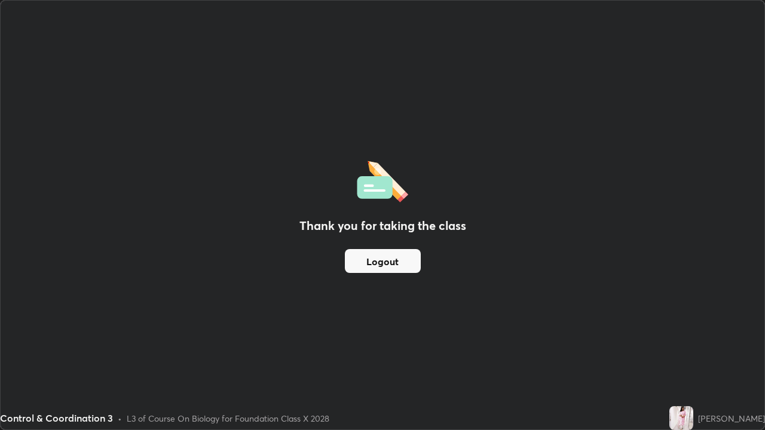
click at [434, 270] on div "Thank you for taking the class Logout" at bounding box center [383, 215] width 764 height 429
